Goal: Download file/media

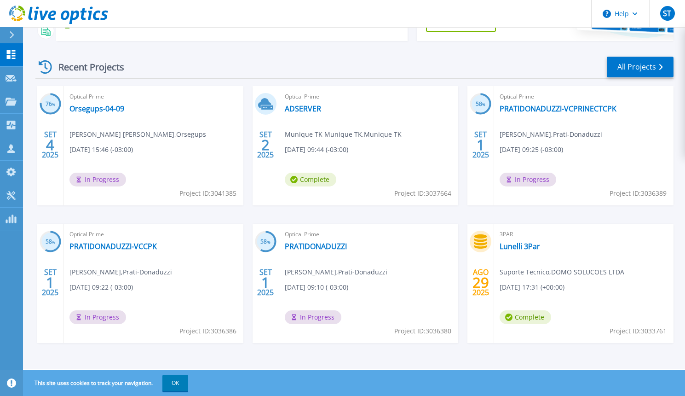
scroll to position [114, 0]
click at [639, 56] on link "All Projects" at bounding box center [640, 66] width 67 height 21
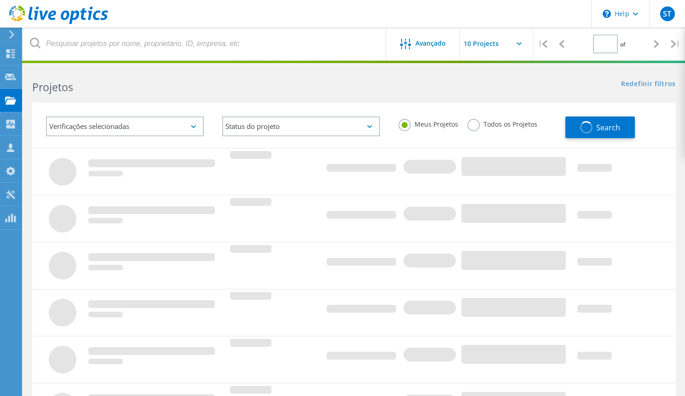
type input "1"
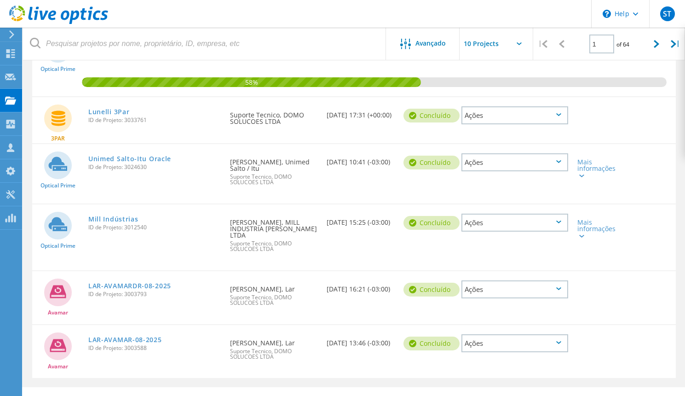
scroll to position [455, 0]
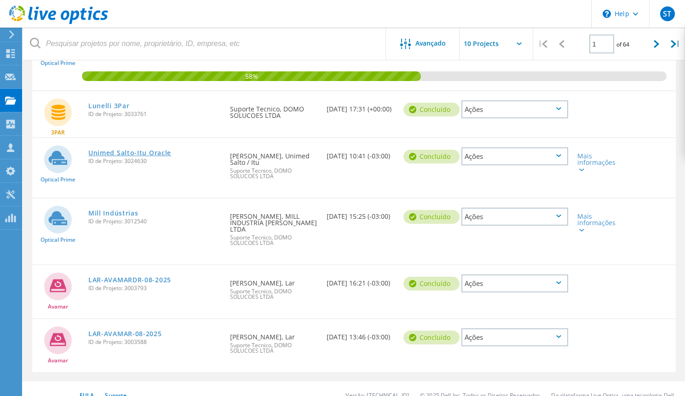
click at [143, 150] on link "Unimed Salto-Itu Oracle" at bounding box center [129, 153] width 83 height 6
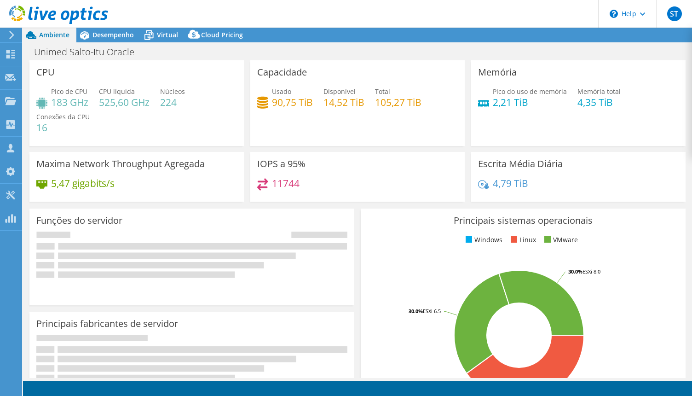
select select "USD"
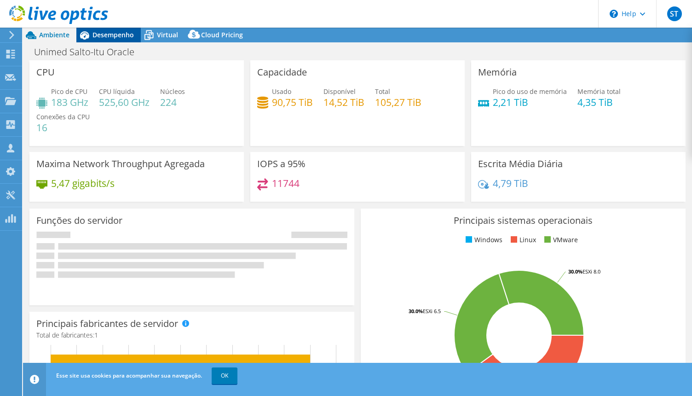
click at [113, 35] on span "Desempenho" at bounding box center [112, 34] width 41 height 9
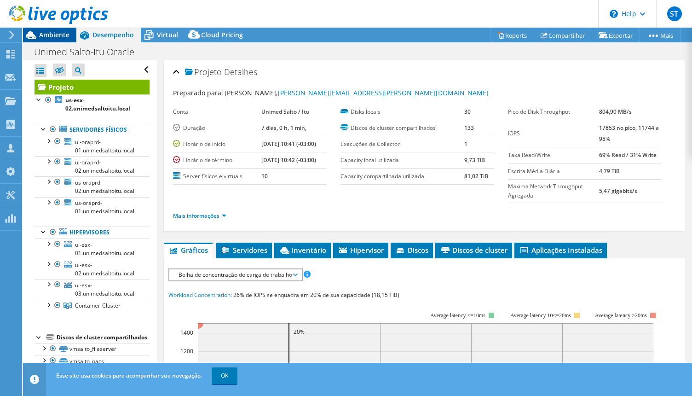
click at [57, 36] on span "Ambiente" at bounding box center [54, 34] width 30 height 9
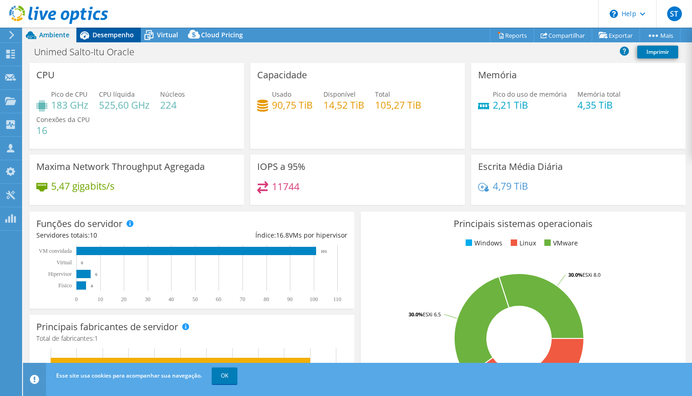
click at [140, 36] on div "Desempenho" at bounding box center [108, 35] width 64 height 15
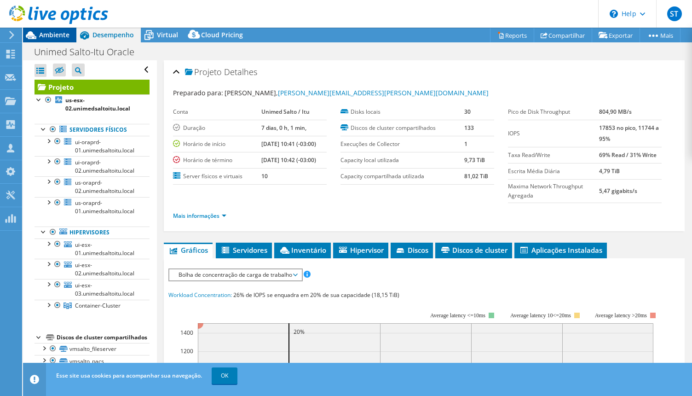
click at [58, 33] on span "Ambiente" at bounding box center [54, 34] width 30 height 9
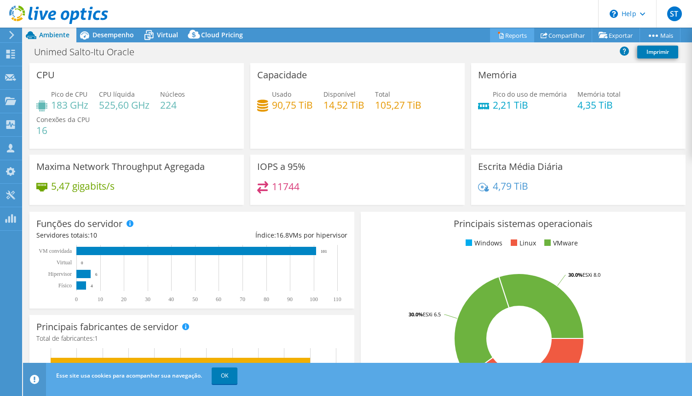
click at [519, 36] on link "Reports" at bounding box center [512, 35] width 44 height 14
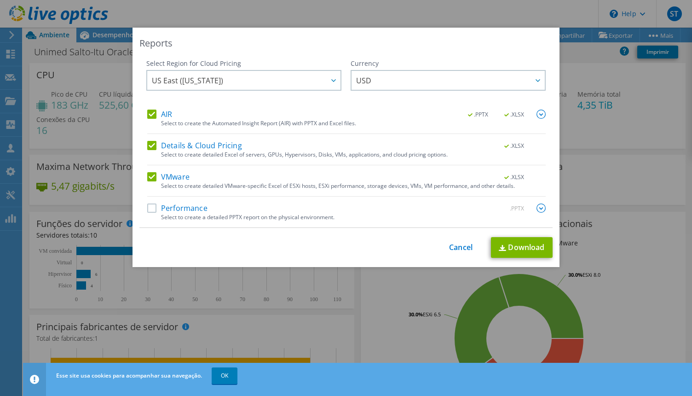
click at [146, 108] on div "Select Region for Cloud Pricing Asia Pacific ([GEOGRAPHIC_DATA]) [GEOGRAPHIC_DA…" at bounding box center [243, 84] width 195 height 51
click at [150, 145] on label "Details & Cloud Pricing" at bounding box center [194, 145] width 95 height 9
click at [0, 0] on input "Details & Cloud Pricing" at bounding box center [0, 0] width 0 height 0
click at [150, 118] on label "AIR" at bounding box center [159, 114] width 25 height 9
click at [0, 0] on input "AIR" at bounding box center [0, 0] width 0 height 0
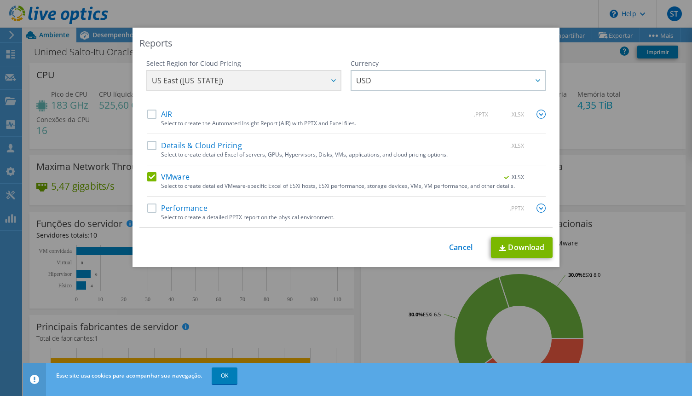
click at [150, 181] on label "VMware" at bounding box center [168, 176] width 42 height 9
click at [0, 0] on input "VMware" at bounding box center [0, 0] width 0 height 0
click at [152, 210] on label "Performance" at bounding box center [177, 207] width 60 height 9
click at [0, 0] on input "Performance" at bounding box center [0, 0] width 0 height 0
click at [541, 207] on img at bounding box center [540, 207] width 9 height 9
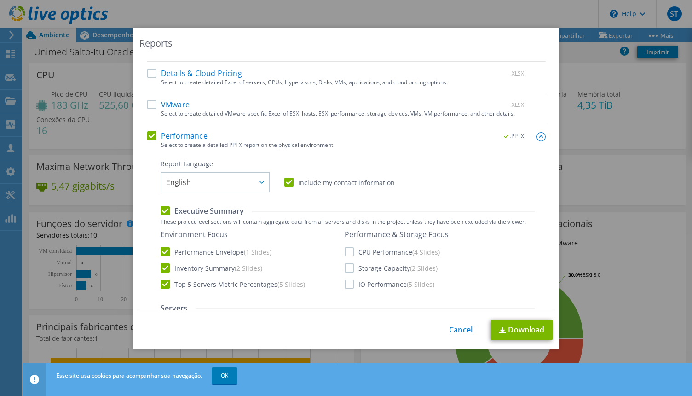
scroll to position [76, 0]
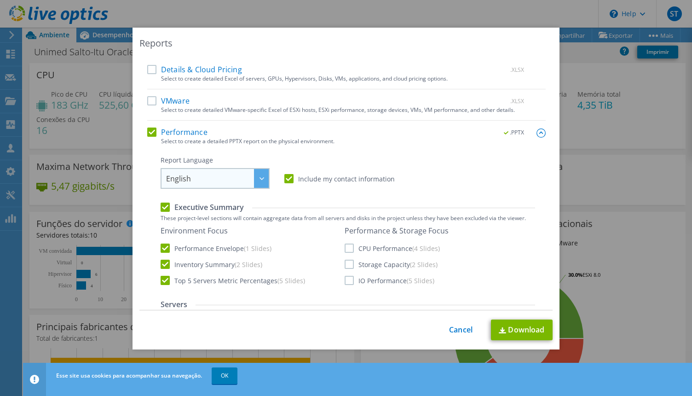
click at [254, 175] on div at bounding box center [261, 178] width 15 height 19
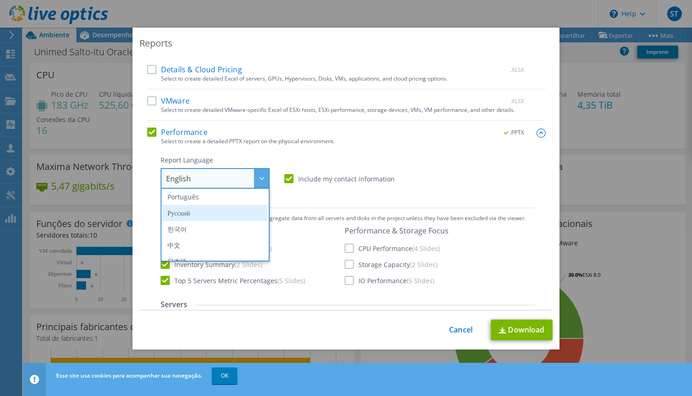
scroll to position [96, 0]
click at [211, 201] on li "Português" at bounding box center [215, 199] width 104 height 16
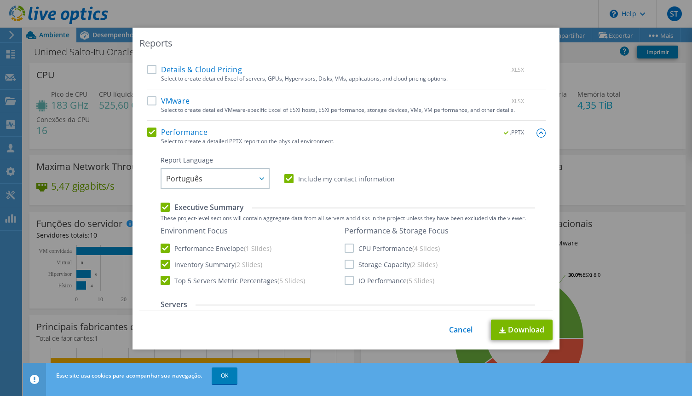
click at [320, 182] on label "Include my contact information" at bounding box center [339, 178] width 110 height 9
click at [0, 0] on input "Include my contact information" at bounding box center [0, 0] width 0 height 0
click at [299, 183] on label "Include my contact information" at bounding box center [339, 178] width 110 height 9
click at [0, 0] on input "Include my contact information" at bounding box center [0, 0] width 0 height 0
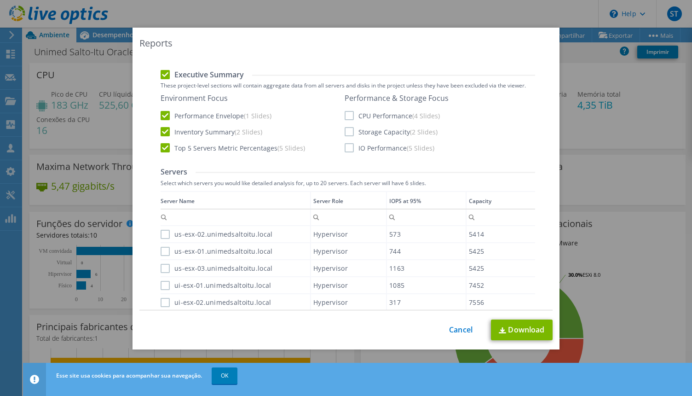
scroll to position [216, 0]
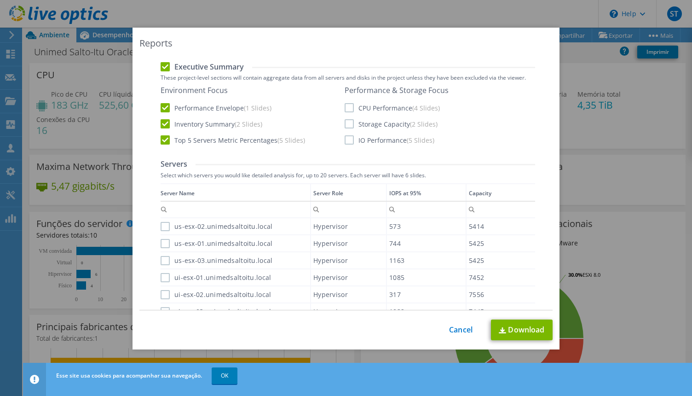
click at [161, 139] on label "Top 5 Servers Metric Percentages (5 Slides)" at bounding box center [233, 139] width 144 height 9
click at [0, 0] on input "Top 5 Servers Metric Percentages (5 Slides)" at bounding box center [0, 0] width 0 height 0
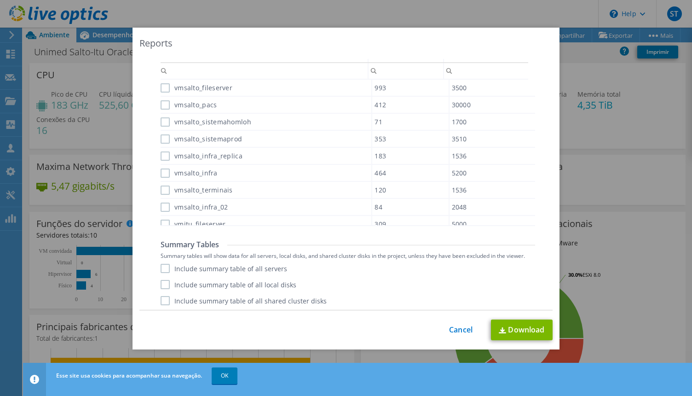
scroll to position [646, 0]
click at [246, 269] on label "Include summary table of all servers" at bounding box center [224, 265] width 127 height 9
click at [0, 0] on input "Include summary table of all servers" at bounding box center [0, 0] width 0 height 0
click at [515, 334] on link "Download" at bounding box center [522, 329] width 62 height 21
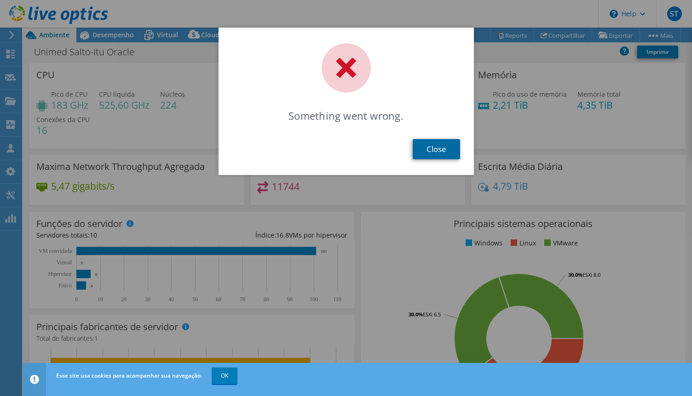
click at [415, 147] on link "Close" at bounding box center [436, 149] width 47 height 20
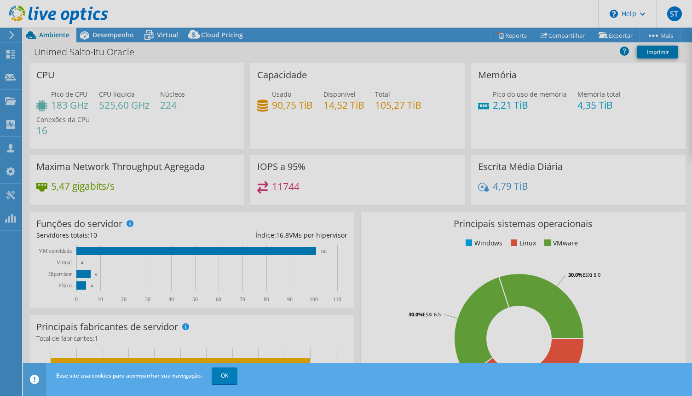
click at [495, 45] on div at bounding box center [346, 198] width 692 height 396
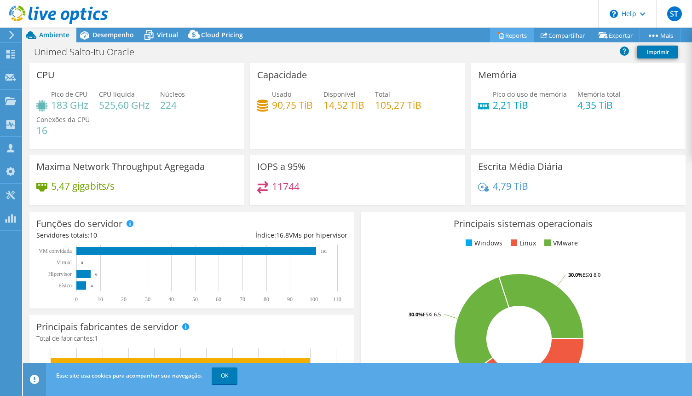
click at [497, 40] on link "Reports" at bounding box center [512, 35] width 44 height 14
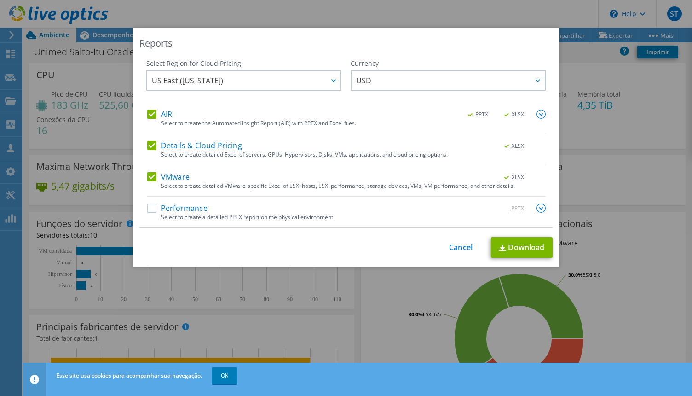
click at [152, 114] on label "AIR" at bounding box center [159, 114] width 25 height 9
click at [0, 0] on input "AIR" at bounding box center [0, 0] width 0 height 0
click at [147, 136] on div "AIR .PPTX .XLSX Select to create the Automated Insight Report (AIR) with PPTX a…" at bounding box center [346, 169] width 398 height 118
click at [148, 148] on label "Details & Cloud Pricing" at bounding box center [194, 145] width 95 height 9
click at [0, 0] on input "Details & Cloud Pricing" at bounding box center [0, 0] width 0 height 0
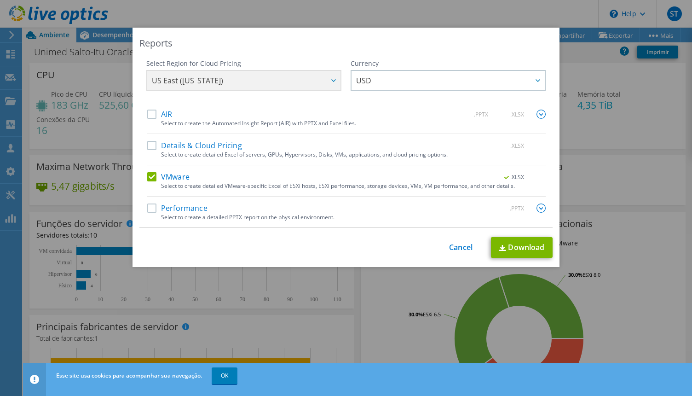
click at [150, 173] on label "VMware" at bounding box center [168, 176] width 42 height 9
click at [0, 0] on input "VMware" at bounding box center [0, 0] width 0 height 0
click at [148, 216] on div "Performance .PPTX Select to create a detailed PPTX report on the physical envir…" at bounding box center [346, 215] width 398 height 24
click at [153, 209] on label "Performance" at bounding box center [177, 207] width 60 height 9
click at [0, 0] on input "Performance" at bounding box center [0, 0] width 0 height 0
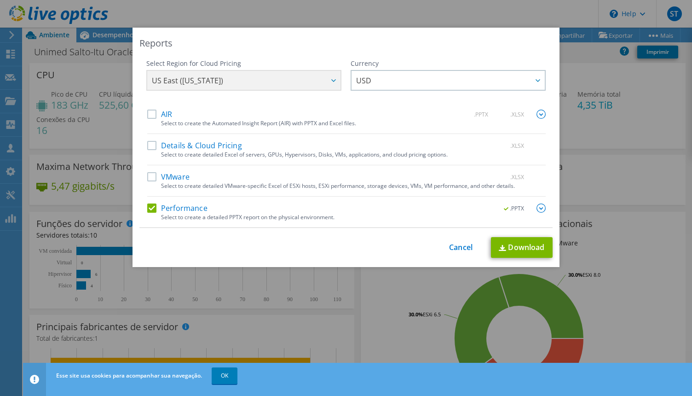
click at [531, 209] on div ".PPTX" at bounding box center [518, 208] width 53 height 10
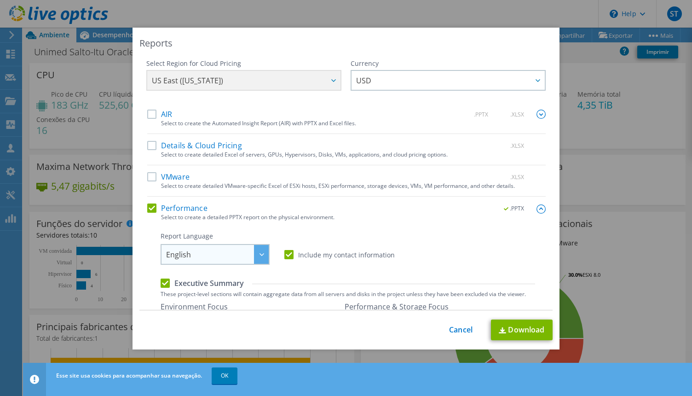
click at [195, 248] on span "English" at bounding box center [217, 254] width 103 height 19
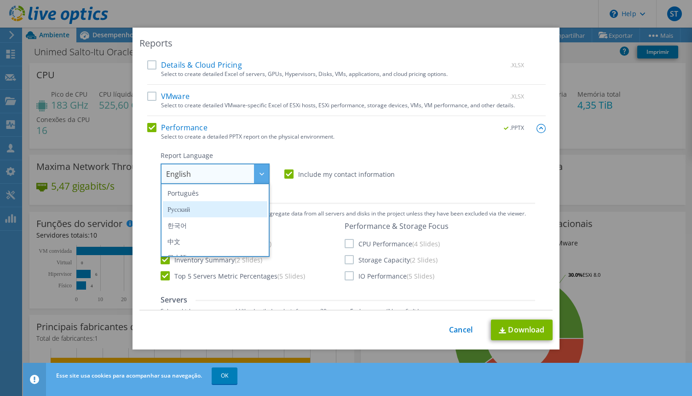
scroll to position [95, 0]
click at [213, 193] on li "Português" at bounding box center [215, 195] width 104 height 16
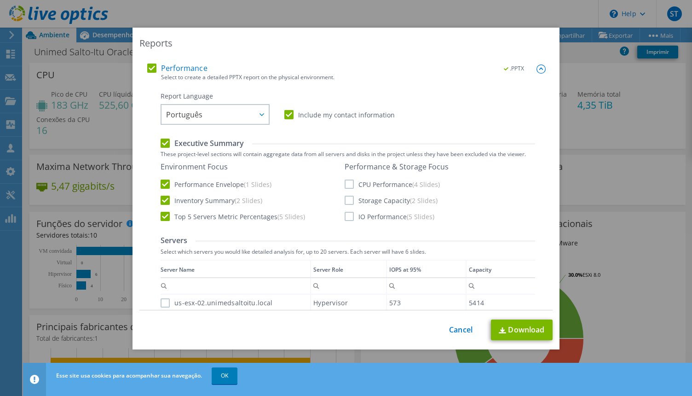
scroll to position [283, 0]
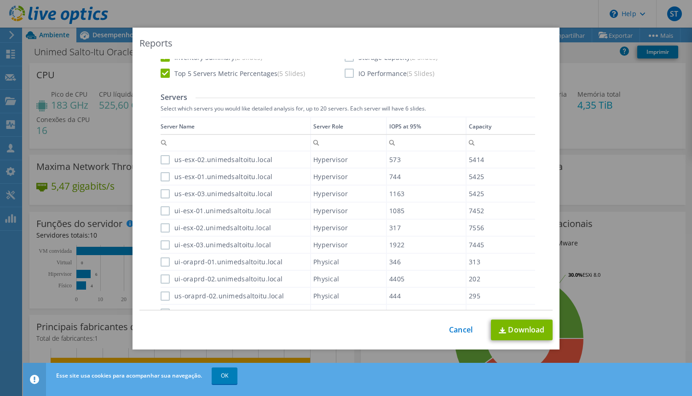
click at [206, 81] on div "Report Language English Deutsch Español Français Italiano Polski Português Русс…" at bounding box center [348, 306] width 375 height 717
click at [209, 75] on label "Top 5 Servers Metric Percentages (5 Slides)" at bounding box center [233, 73] width 144 height 9
click at [0, 0] on input "Top 5 Servers Metric Percentages (5 Slides)" at bounding box center [0, 0] width 0 height 0
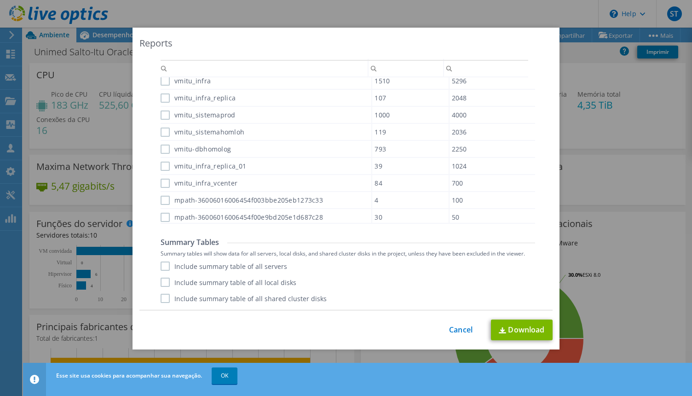
scroll to position [206, 0]
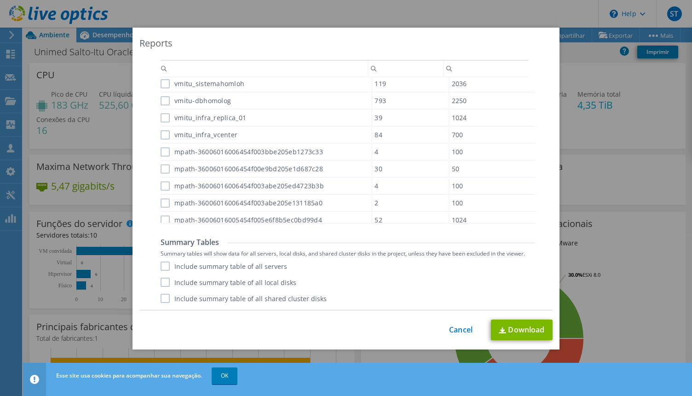
click at [161, 265] on label "Include summary table of all servers" at bounding box center [224, 265] width 127 height 9
click at [0, 0] on input "Include summary table of all servers" at bounding box center [0, 0] width 0 height 0
click at [529, 329] on link "Download" at bounding box center [522, 329] width 62 height 21
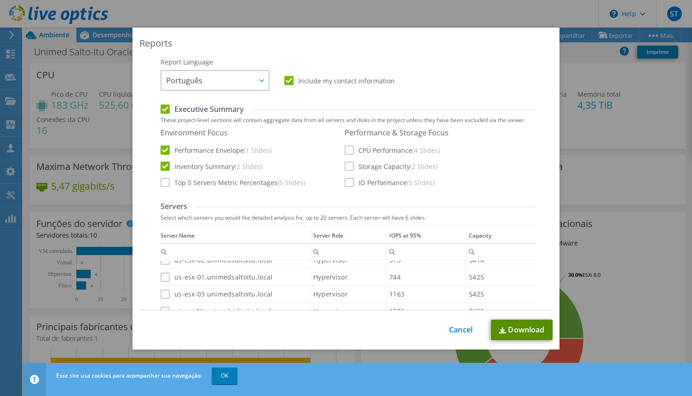
scroll to position [173, 0]
click at [361, 154] on label "CPU Performance (4 Slides)" at bounding box center [392, 151] width 95 height 9
click at [0, 0] on input "CPU Performance (4 Slides)" at bounding box center [0, 0] width 0 height 0
click at [362, 163] on label "Storage Capacity (2 Slides)" at bounding box center [391, 167] width 93 height 9
click at [0, 0] on input "Storage Capacity (2 Slides)" at bounding box center [0, 0] width 0 height 0
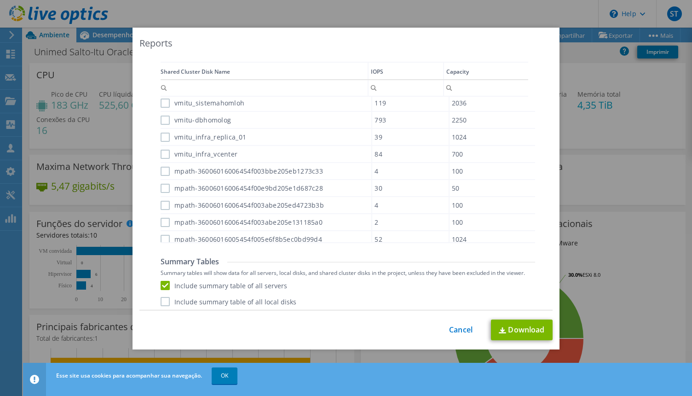
scroll to position [646, 0]
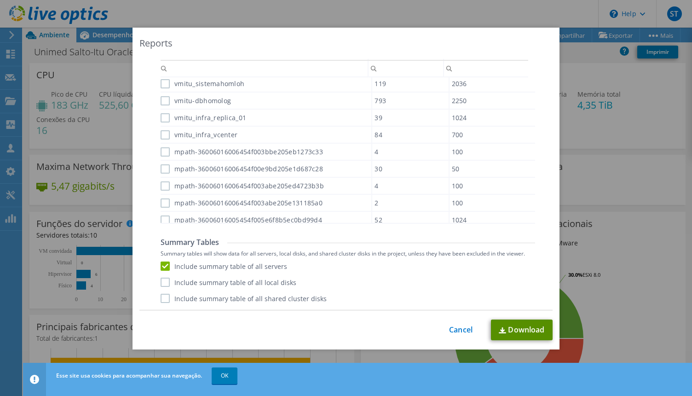
click at [518, 329] on link "Download" at bounding box center [522, 329] width 62 height 21
